Goal: Information Seeking & Learning: Learn about a topic

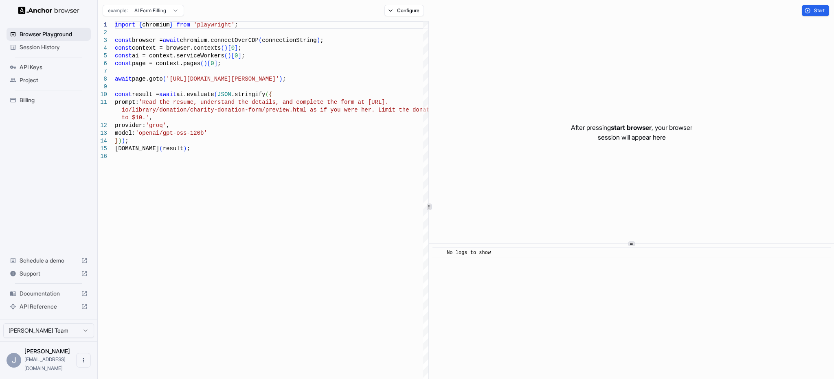
click at [41, 34] on span "Browser Playground" at bounding box center [54, 34] width 68 height 8
click at [33, 49] on span "Session History" at bounding box center [54, 47] width 68 height 8
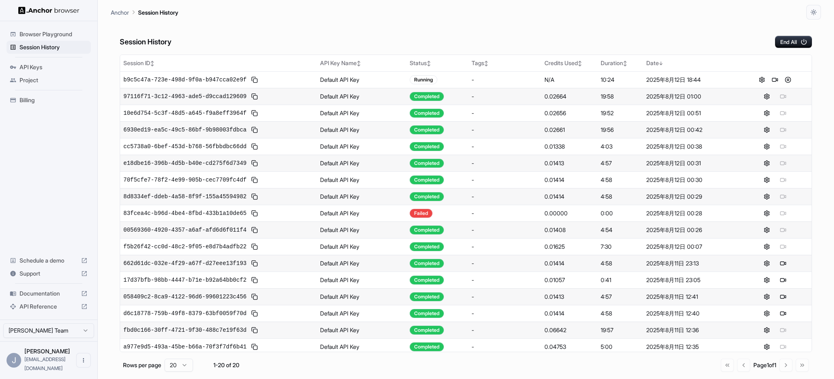
click at [48, 36] on span "Browser Playground" at bounding box center [54, 34] width 68 height 8
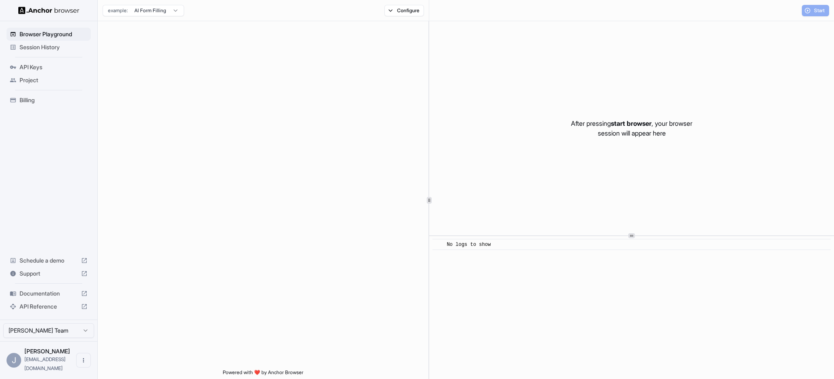
click at [36, 48] on span "Session History" at bounding box center [54, 47] width 68 height 8
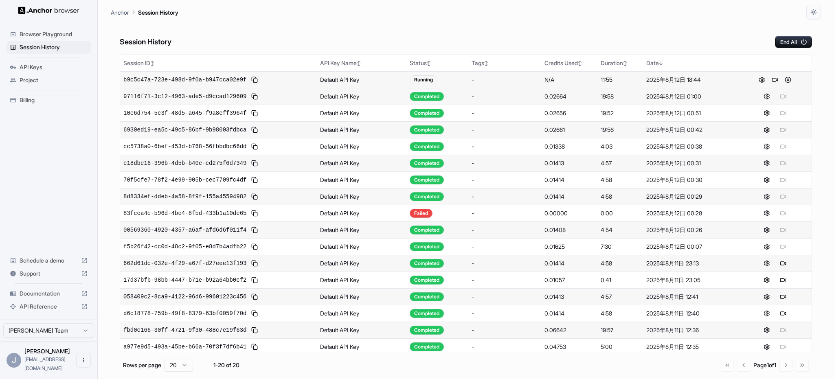
click at [250, 79] on button at bounding box center [255, 80] width 10 height 10
click at [216, 81] on span "b9c5c47a-723e-498d-9f0a-b947cca02e9f" at bounding box center [184, 80] width 123 height 8
click at [771, 78] on button at bounding box center [776, 80] width 10 height 10
click at [758, 79] on button at bounding box center [762, 80] width 10 height 10
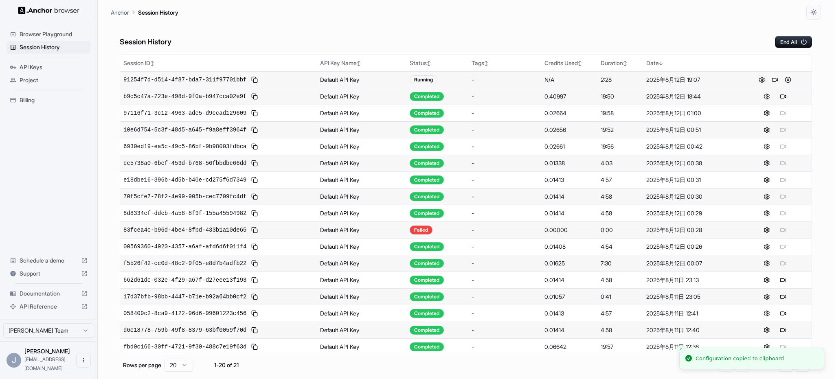
click at [757, 79] on button at bounding box center [762, 80] width 10 height 10
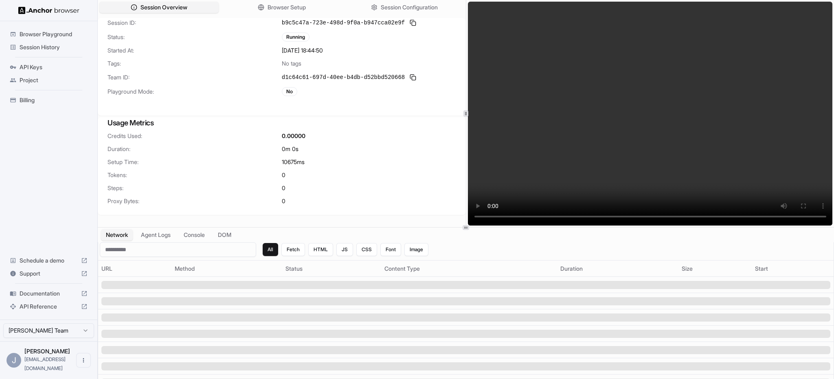
drag, startPoint x: 214, startPoint y: 88, endPoint x: 212, endPoint y: 93, distance: 5.5
click at [214, 88] on span "Playground Mode:" at bounding box center [195, 92] width 174 height 8
click at [284, 5] on span "Browser Setup" at bounding box center [287, 7] width 40 height 9
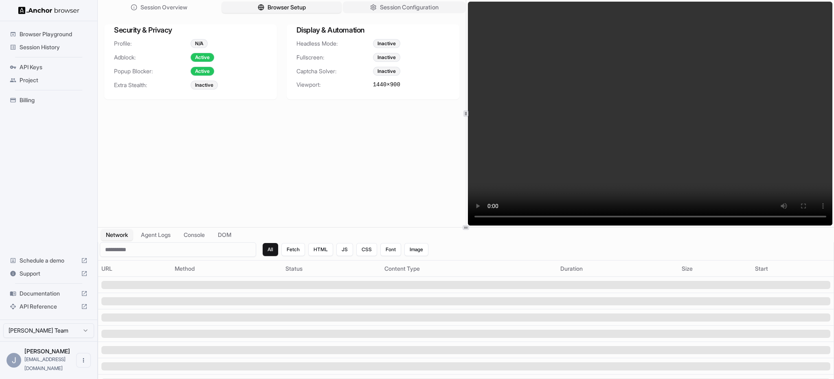
click at [397, 10] on span "Session Configuration" at bounding box center [409, 7] width 59 height 9
click at [316, 10] on button "Browser Setup" at bounding box center [281, 8] width 123 height 12
click at [158, 234] on button "Agent Logs" at bounding box center [156, 235] width 41 height 12
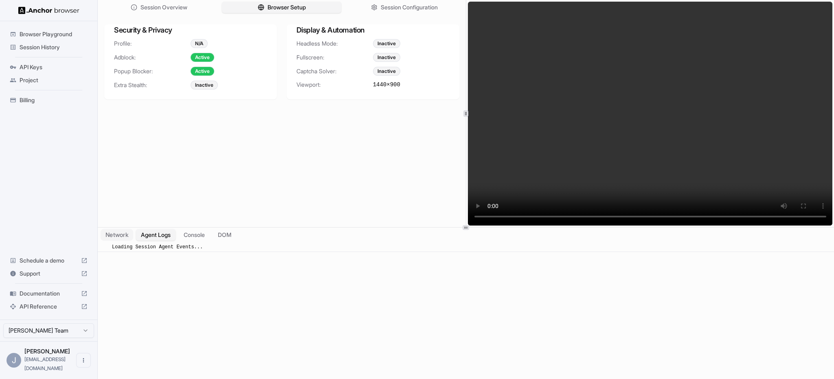
click at [117, 236] on button "Network" at bounding box center [117, 235] width 33 height 12
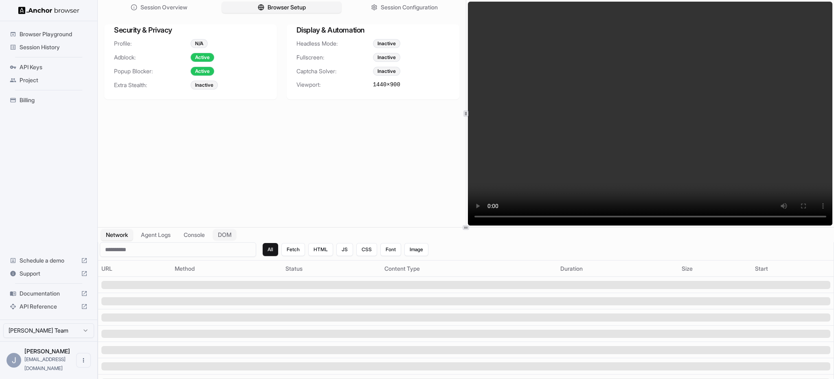
click at [227, 234] on button "DOM" at bounding box center [225, 235] width 24 height 12
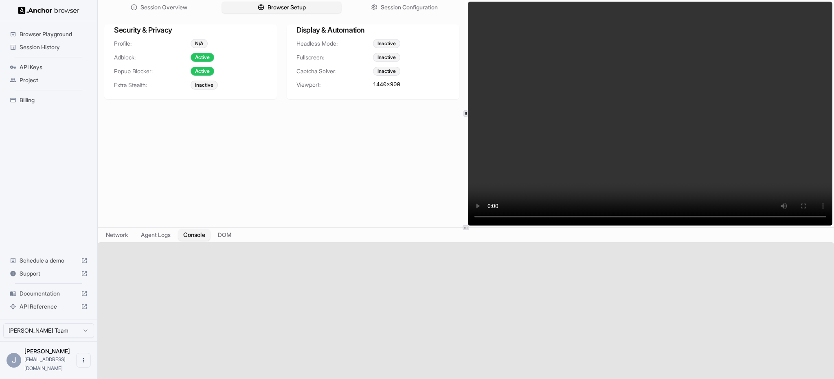
click at [195, 234] on button "Console" at bounding box center [194, 235] width 32 height 12
click at [163, 234] on button "Agent Logs" at bounding box center [156, 235] width 41 height 12
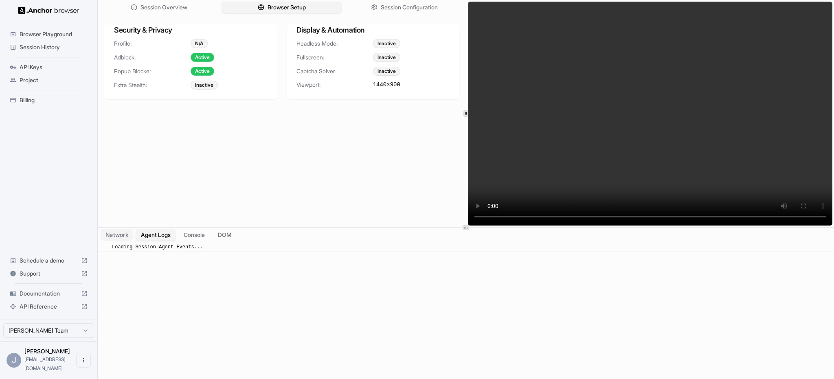
click at [116, 236] on button "Network" at bounding box center [117, 235] width 33 height 12
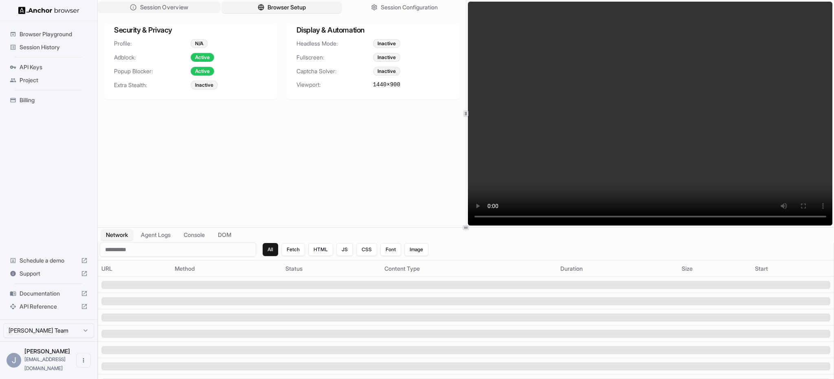
click at [164, 8] on span "Session Overview" at bounding box center [164, 7] width 48 height 9
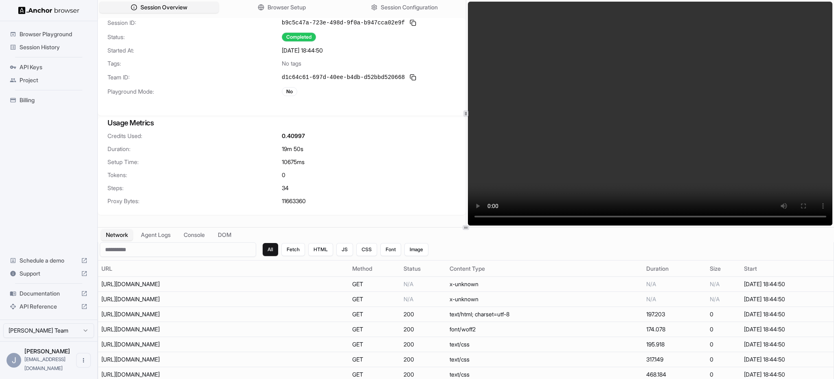
click at [32, 47] on span "Session History" at bounding box center [54, 47] width 68 height 8
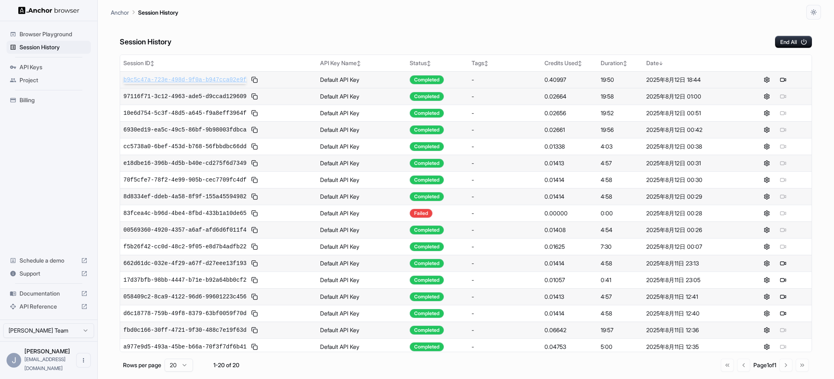
click at [170, 79] on span "b9c5c47a-723e-498d-9f0a-b947cca02e9f" at bounding box center [184, 80] width 123 height 8
